Goal: Task Accomplishment & Management: Use online tool/utility

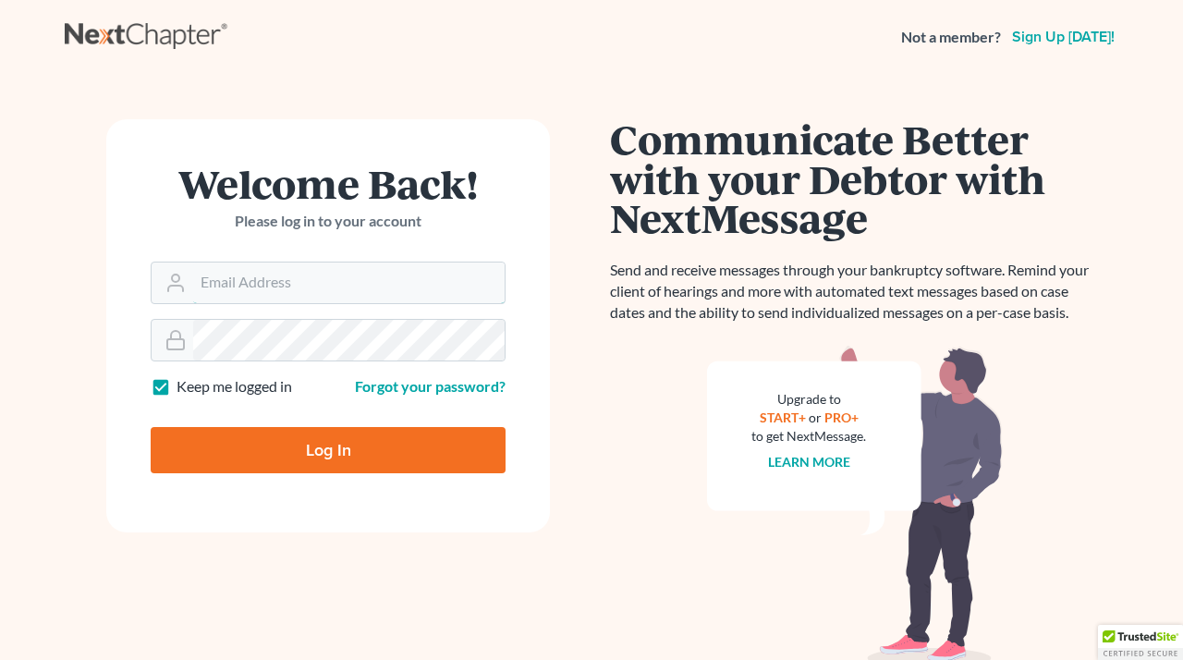
type input "[EMAIL_ADDRESS][DOMAIN_NAME]"
click at [313, 451] on input "Log In" at bounding box center [328, 450] width 355 height 46
type input "Thinking..."
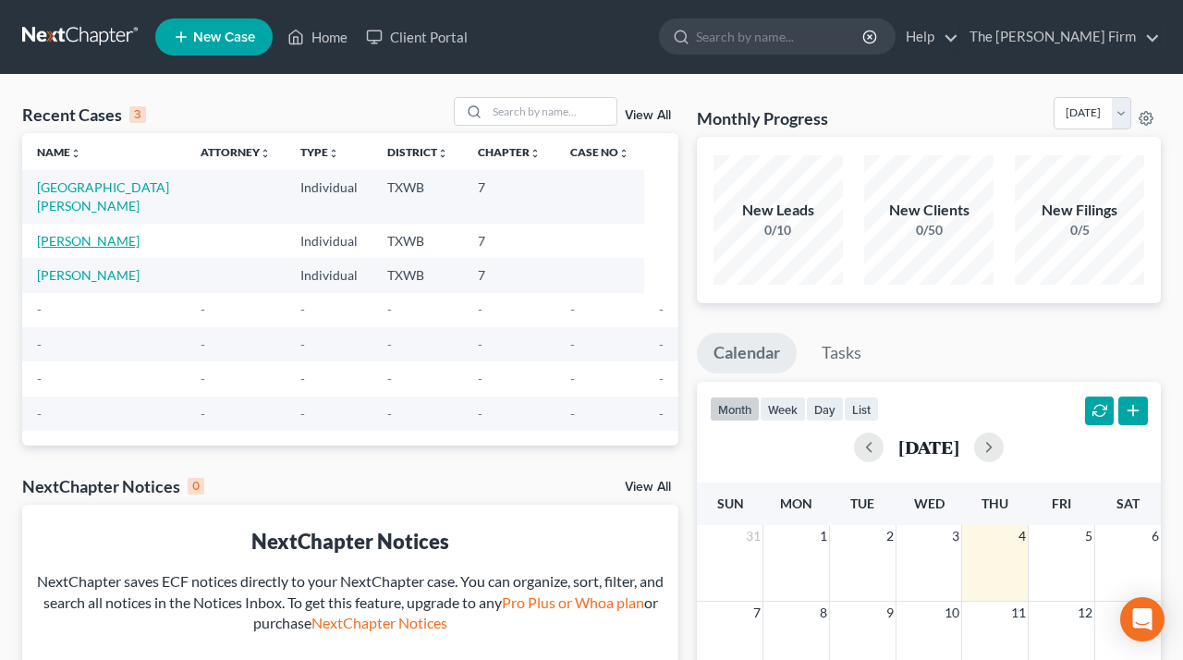
click at [97, 233] on link "[PERSON_NAME]" at bounding box center [88, 241] width 103 height 16
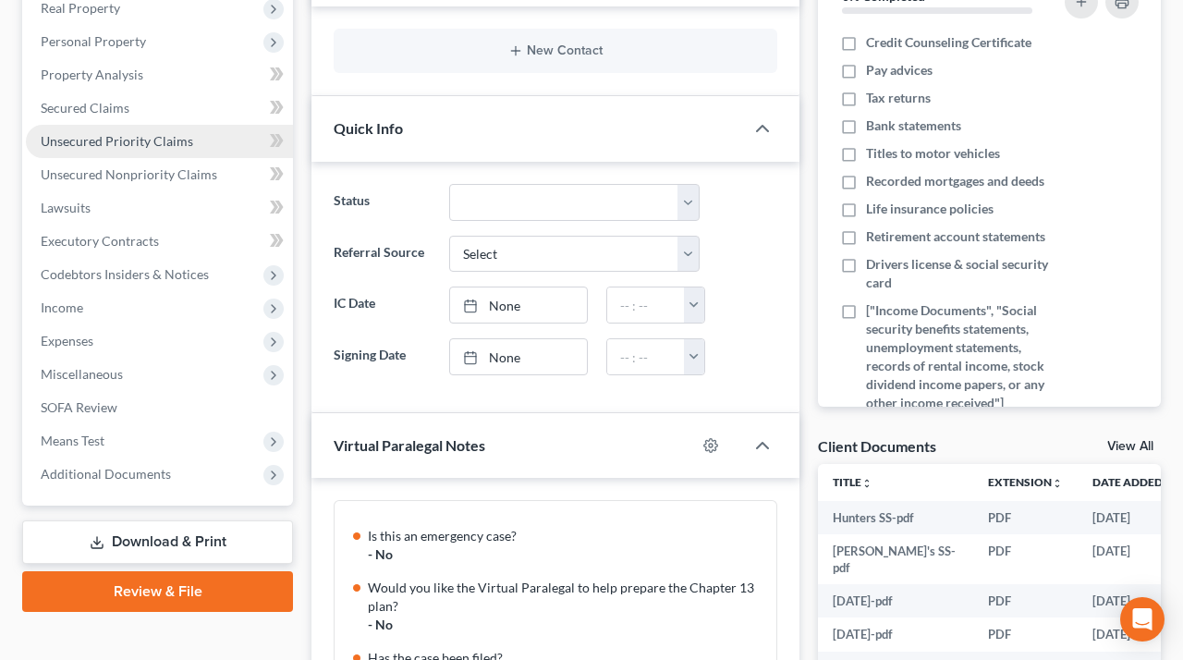
scroll to position [301, 0]
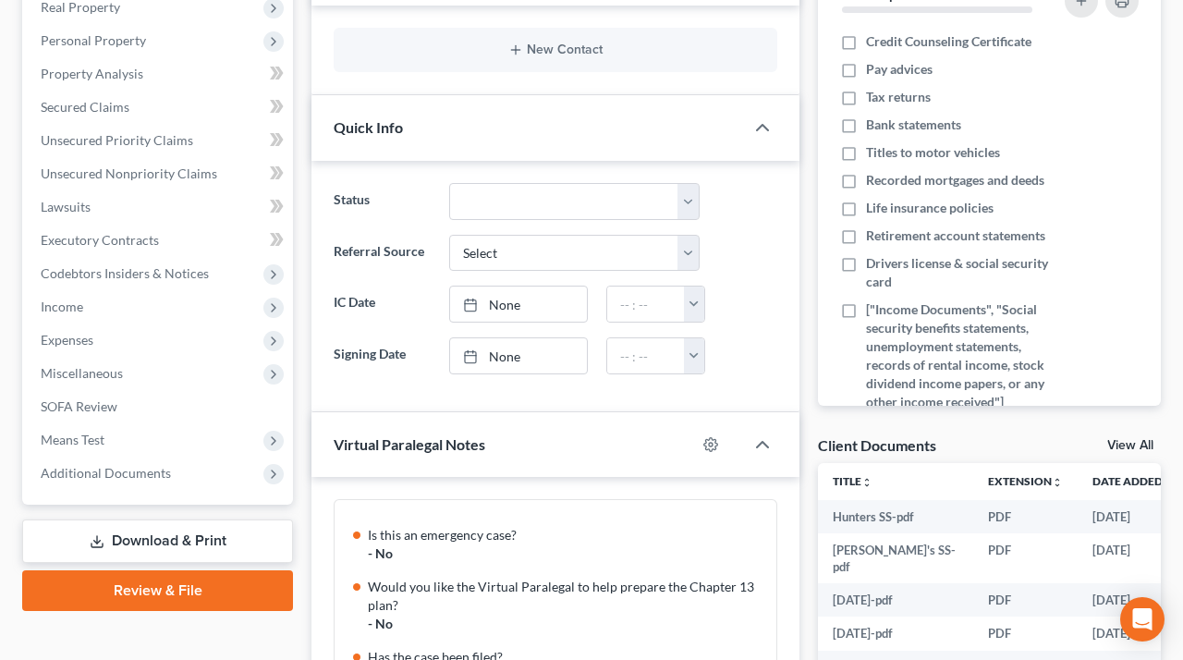
click at [1117, 439] on link "View All" at bounding box center [1131, 445] width 46 height 13
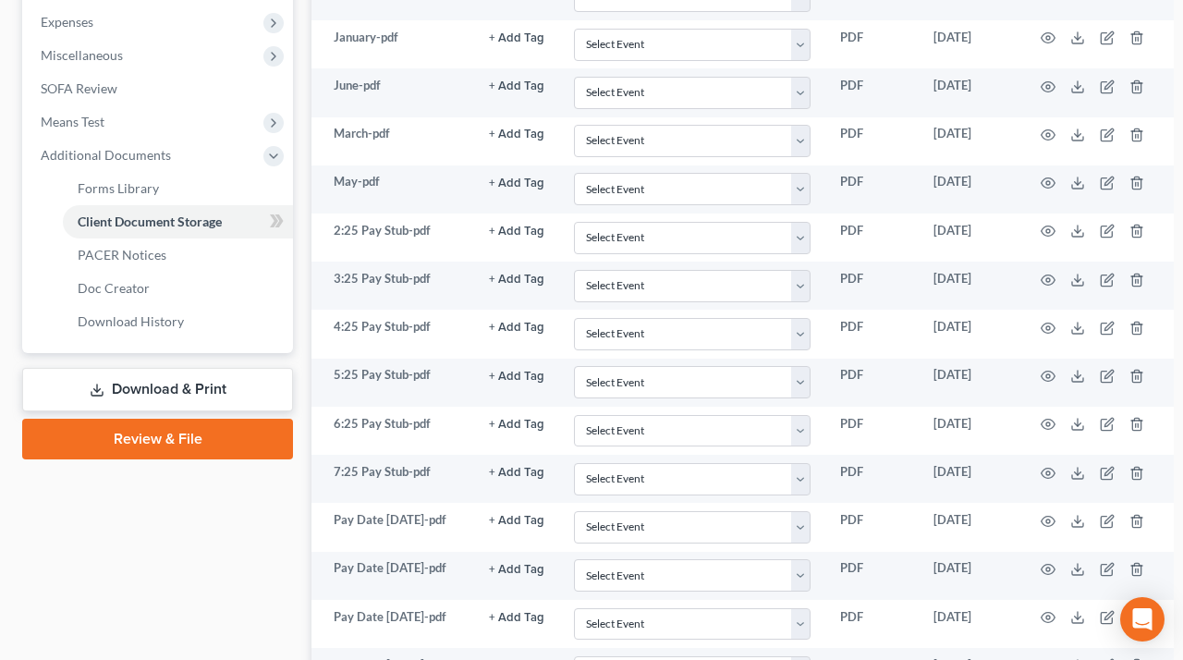
scroll to position [634, 0]
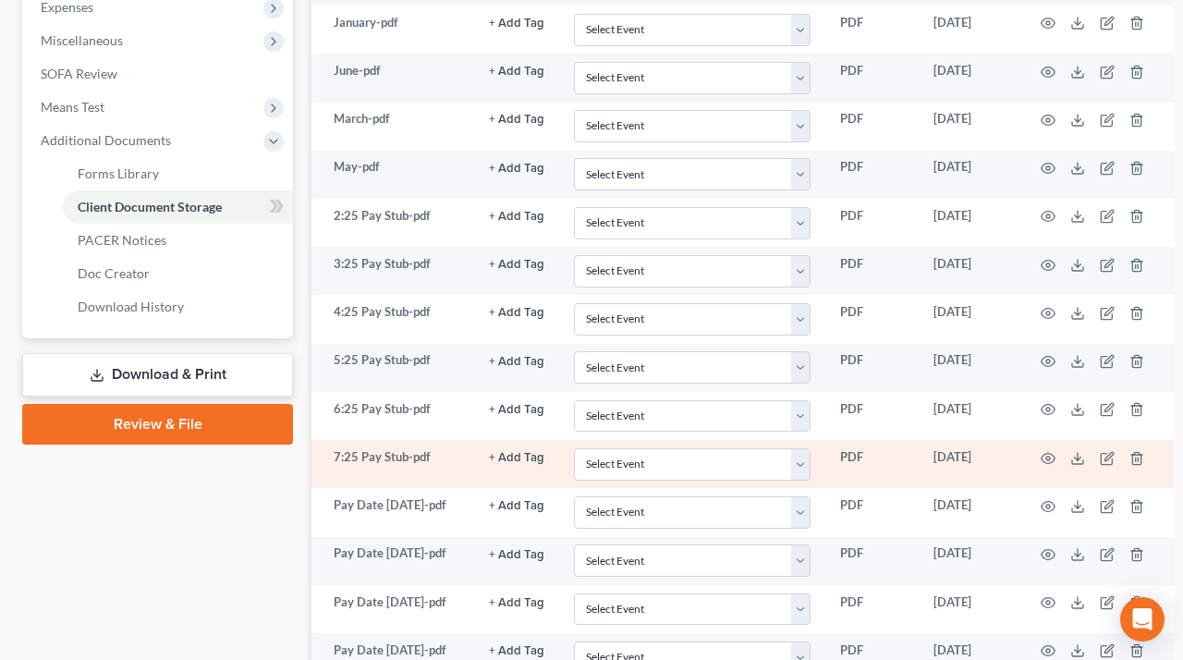
click at [401, 460] on td "7:25 Pay Stub-pdf" at bounding box center [393, 464] width 163 height 48
click at [1075, 457] on polyline at bounding box center [1078, 458] width 6 height 3
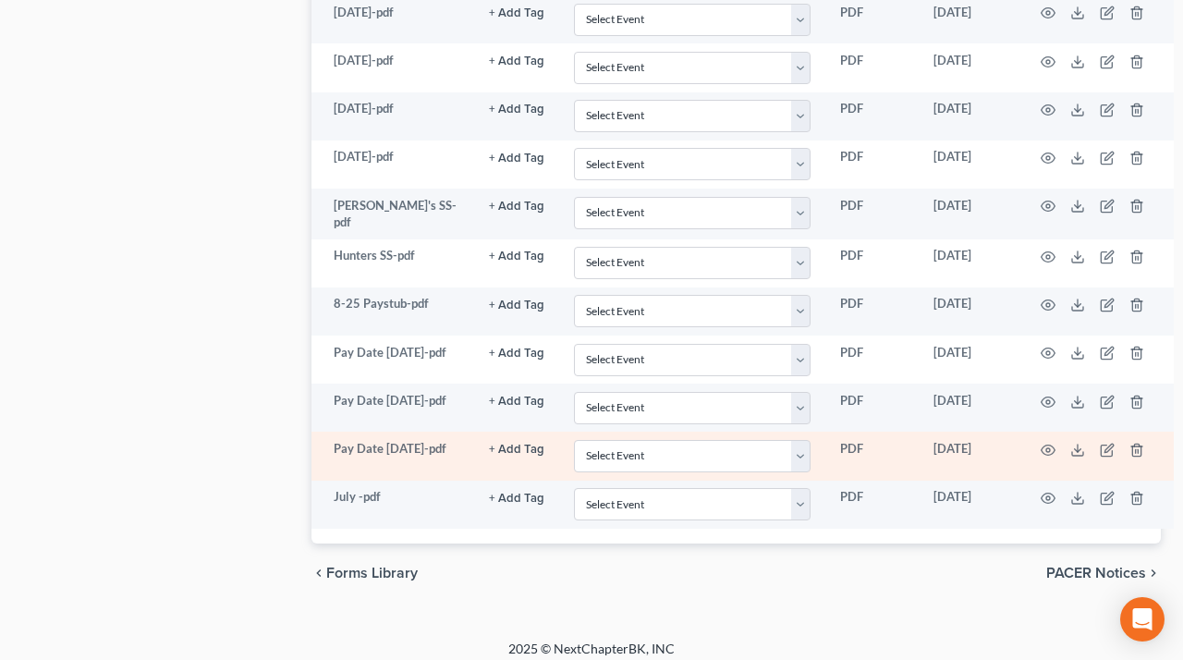
scroll to position [2273, 0]
